Goal: Task Accomplishment & Management: Use online tool/utility

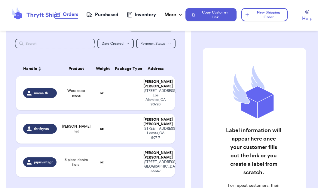
scroll to position [34, 0]
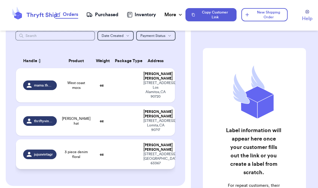
click at [39, 150] on div "jujusvintagr" at bounding box center [39, 155] width 33 height 10
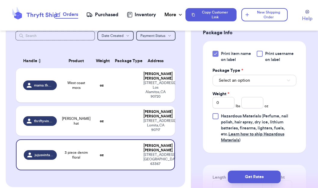
scroll to position [252, 0]
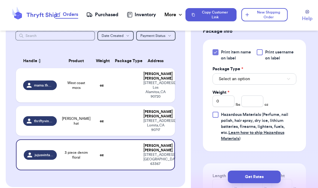
click at [261, 49] on div at bounding box center [260, 52] width 6 height 6
click at [0, 0] on input "Print username on label" at bounding box center [0, 0] width 0 height 0
click at [241, 76] on span "Select an option" at bounding box center [234, 79] width 31 height 6
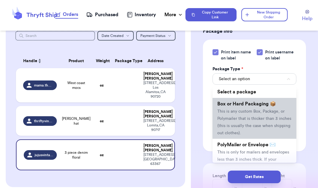
click at [244, 114] on span "This is any custom Box, Package, or Polymailer that is thicker than 3 inches (t…" at bounding box center [254, 122] width 74 height 26
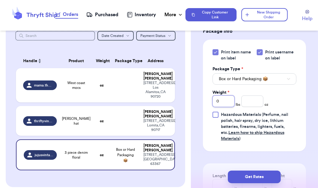
drag, startPoint x: 222, startPoint y: 94, endPoint x: 187, endPoint y: 95, distance: 35.8
click at [188, 96] on div "Customer Link New Order Incomplete 03 Get Rates for All ( 0 ) Get Rates for All…" at bounding box center [159, 94] width 318 height 188
type input "1"
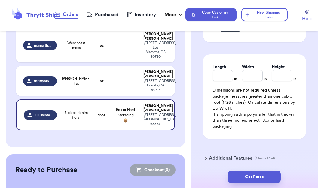
scroll to position [366, 0]
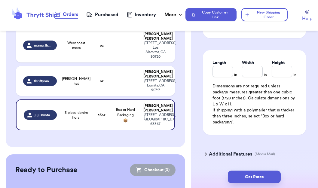
type input "6"
click at [221, 68] on input "Length" at bounding box center [222, 71] width 20 height 11
type input "9"
type input "6"
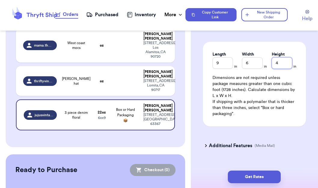
scroll to position [374, 0]
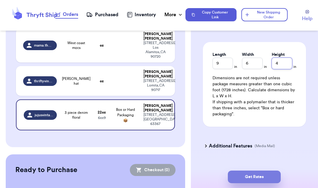
type input "4"
click at [241, 176] on button "Get Rates" at bounding box center [254, 177] width 53 height 13
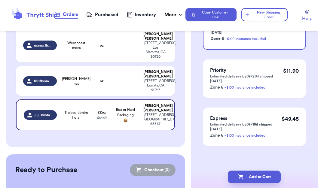
scroll to position [0, 0]
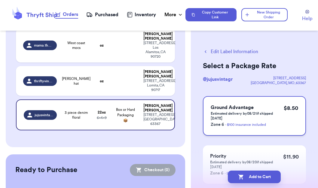
click at [246, 108] on span "Ground Advantage" at bounding box center [232, 107] width 43 height 5
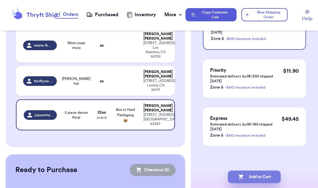
scroll to position [86, 0]
click at [254, 177] on button "Add to Cart" at bounding box center [254, 177] width 53 height 13
checkbox input "true"
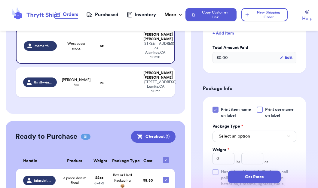
scroll to position [206, 0]
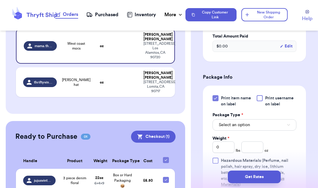
click at [262, 95] on div at bounding box center [260, 98] width 6 height 6
click at [0, 0] on input "Print username on label" at bounding box center [0, 0] width 0 height 0
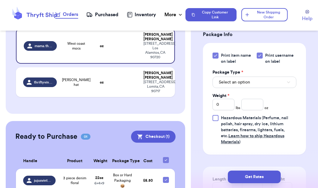
scroll to position [260, 0]
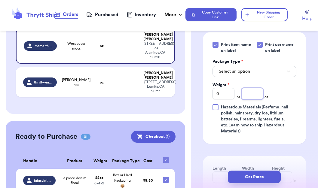
click at [257, 90] on input "number" at bounding box center [252, 93] width 22 height 11
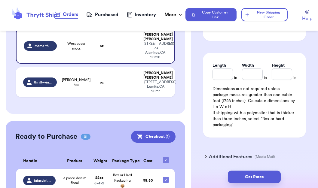
scroll to position [369, 0]
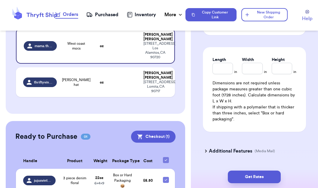
type input "13"
click at [220, 63] on input "Length" at bounding box center [222, 68] width 20 height 11
type input "9"
type input "6"
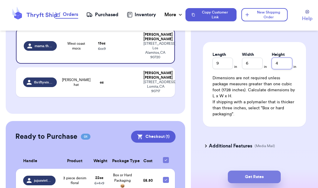
type input "4"
click at [260, 174] on button "Get Rates" at bounding box center [254, 177] width 53 height 13
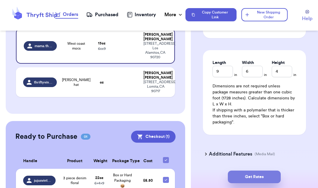
scroll to position [232, 0]
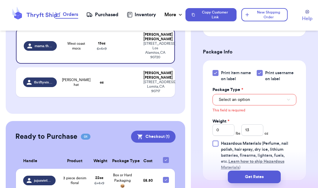
click at [238, 97] on span "Select an option" at bounding box center [234, 100] width 31 height 6
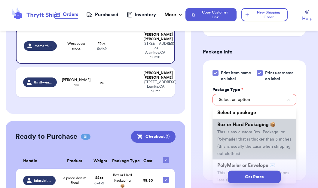
click at [241, 130] on span "This is any custom Box, Package, or Polymailer that is thicker than 3 inches (t…" at bounding box center [254, 143] width 74 height 26
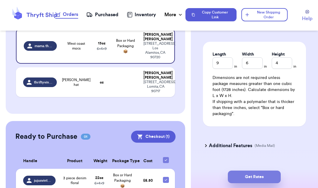
scroll to position [374, 0]
click at [259, 176] on button "Get Rates" at bounding box center [254, 177] width 53 height 13
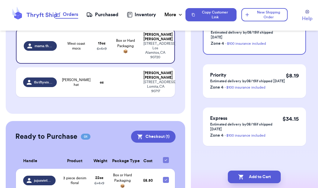
scroll to position [0, 0]
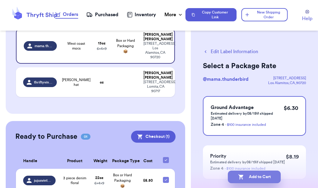
click at [259, 176] on button "Add to Cart" at bounding box center [254, 177] width 53 height 13
checkbox input "true"
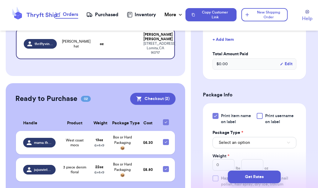
scroll to position [199, 0]
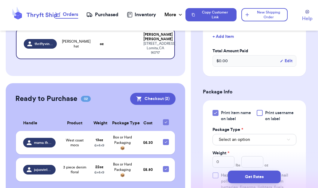
click at [259, 110] on div at bounding box center [260, 113] width 6 height 6
click at [0, 0] on input "Print username on label" at bounding box center [0, 0] width 0 height 0
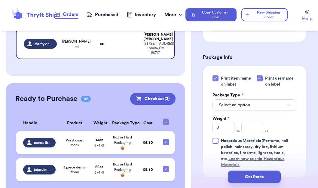
scroll to position [236, 0]
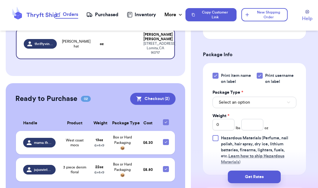
click at [241, 97] on button "Select an option" at bounding box center [254, 102] width 84 height 11
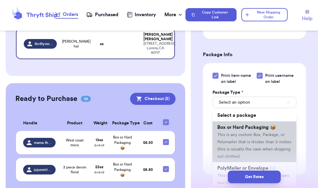
click at [242, 125] on span "Box or Hard Packaging 📦" at bounding box center [246, 127] width 59 height 5
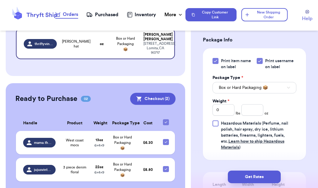
scroll to position [249, 0]
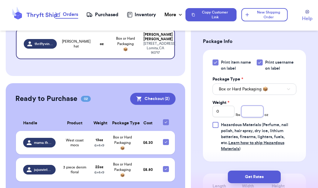
click at [255, 106] on input "number" at bounding box center [252, 111] width 22 height 11
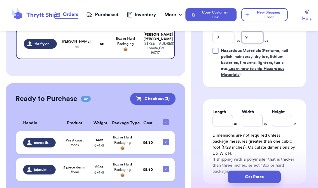
scroll to position [346, 0]
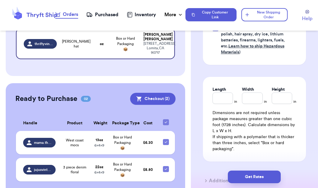
type input "9"
click at [213, 93] on input "Length" at bounding box center [222, 98] width 20 height 11
type input "9"
click at [246, 91] on div "Length * 9 in Width * in Height * in Dimensions are not required unless package…" at bounding box center [254, 119] width 103 height 85
click at [254, 93] on input "Width *" at bounding box center [252, 98] width 20 height 11
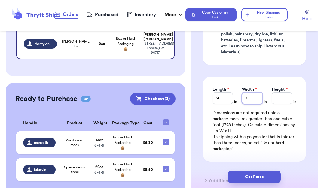
type input "6"
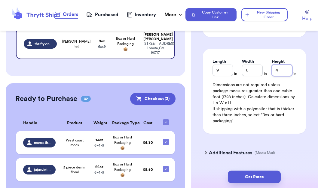
scroll to position [374, 0]
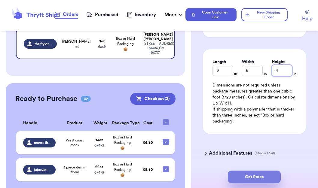
type input "4"
click at [248, 177] on button "Get Rates" at bounding box center [254, 177] width 53 height 13
